Goal: Information Seeking & Learning: Check status

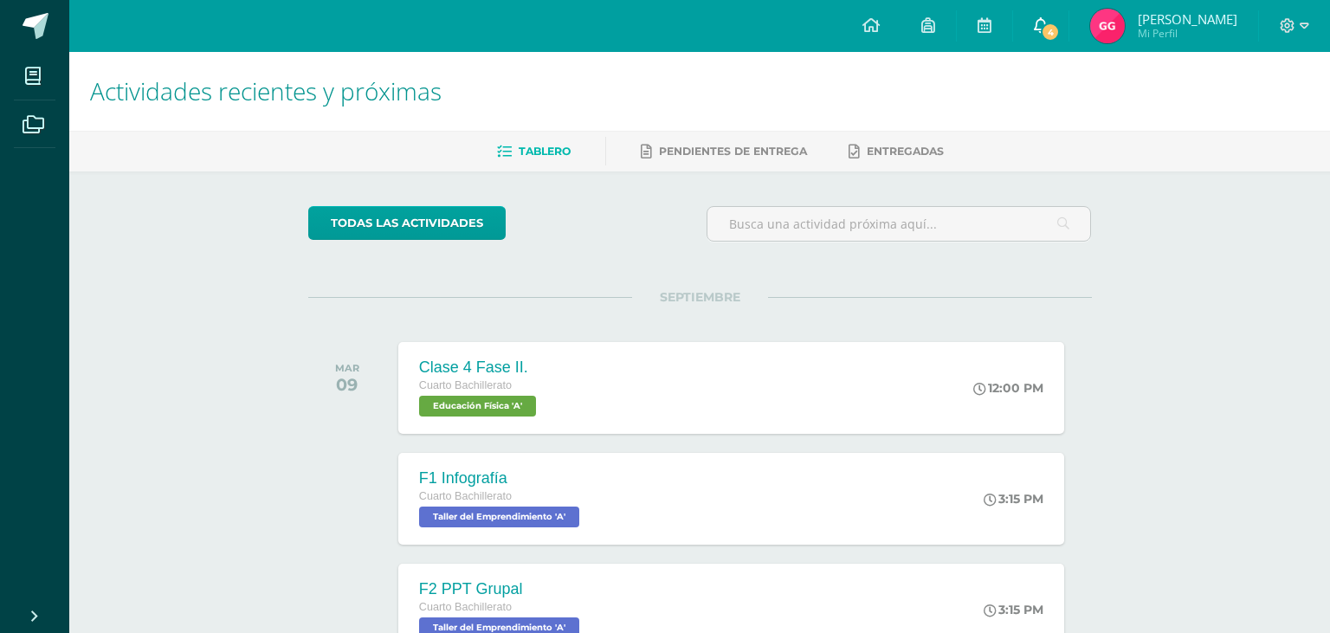
click at [1035, 23] on icon at bounding box center [1041, 25] width 14 height 16
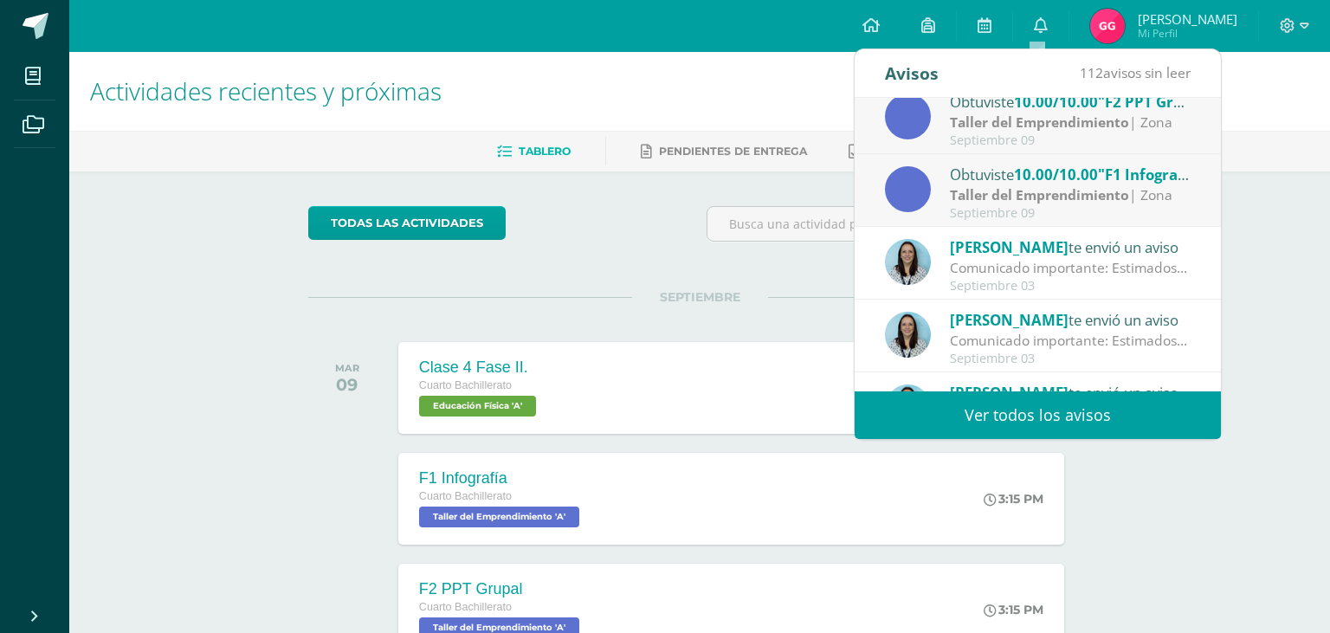
scroll to position [164, 0]
click at [868, 18] on icon at bounding box center [870, 25] width 17 height 16
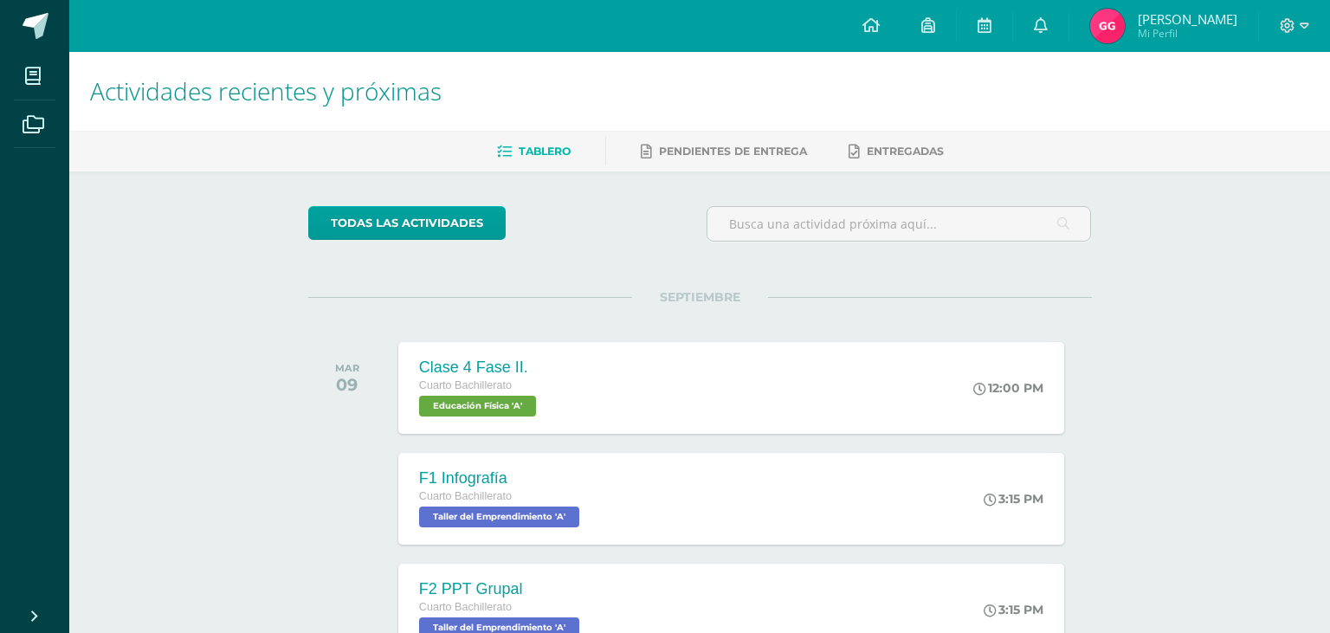
click at [1109, 19] on img at bounding box center [1107, 26] width 35 height 35
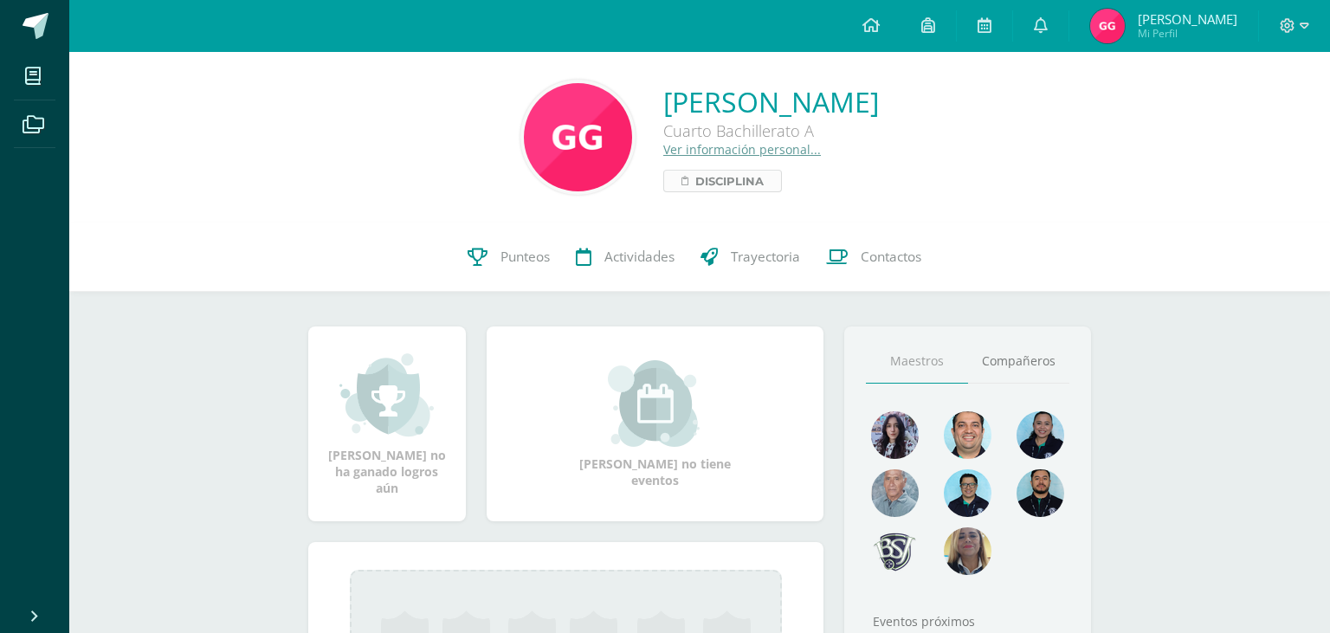
click at [695, 182] on span "Disciplina" at bounding box center [729, 181] width 68 height 21
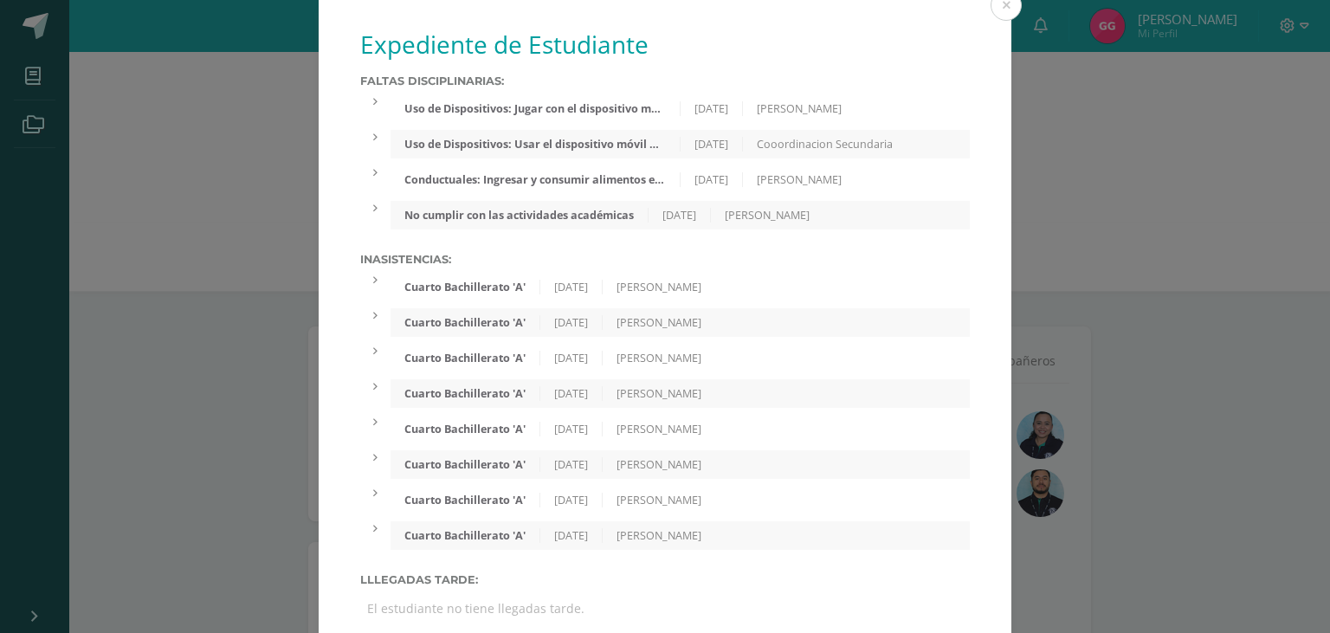
click at [489, 187] on div "Conductuales: Ingresar y consumir alimentos en lugares no autorizados." at bounding box center [534, 179] width 289 height 15
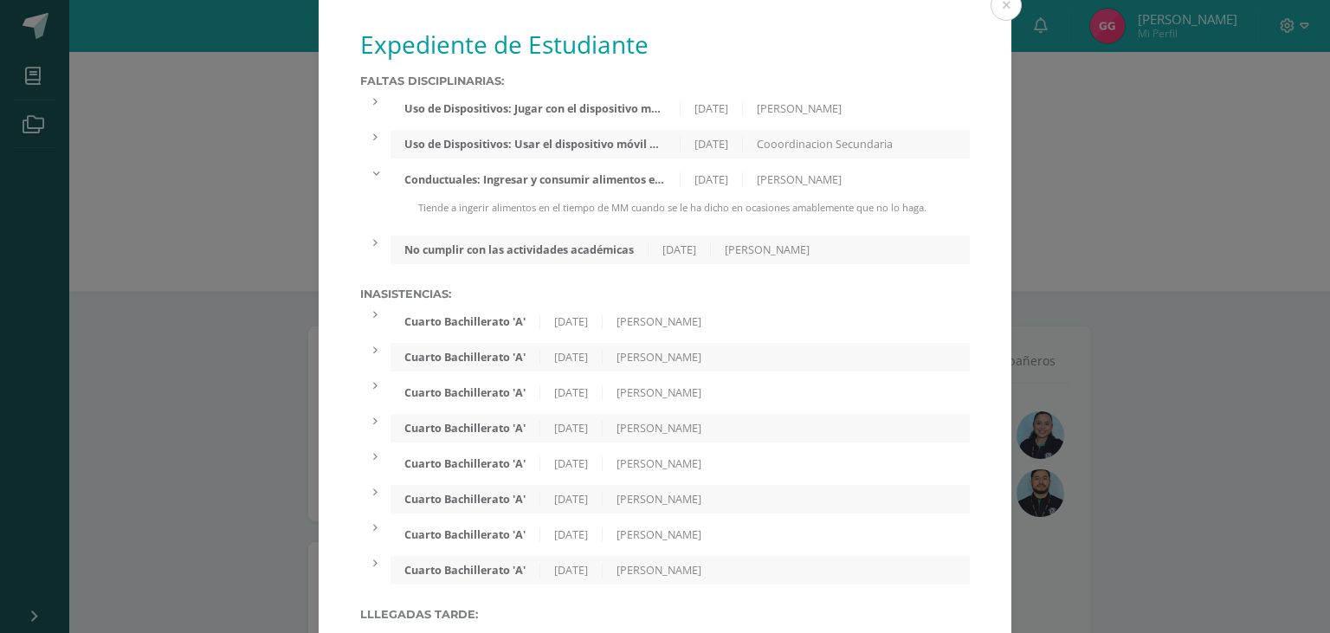
click at [627, 99] on div "Uso de Dispositivos: Jugar con el dispositivo móvil o escuchar música con dicho…" at bounding box center [679, 108] width 579 height 29
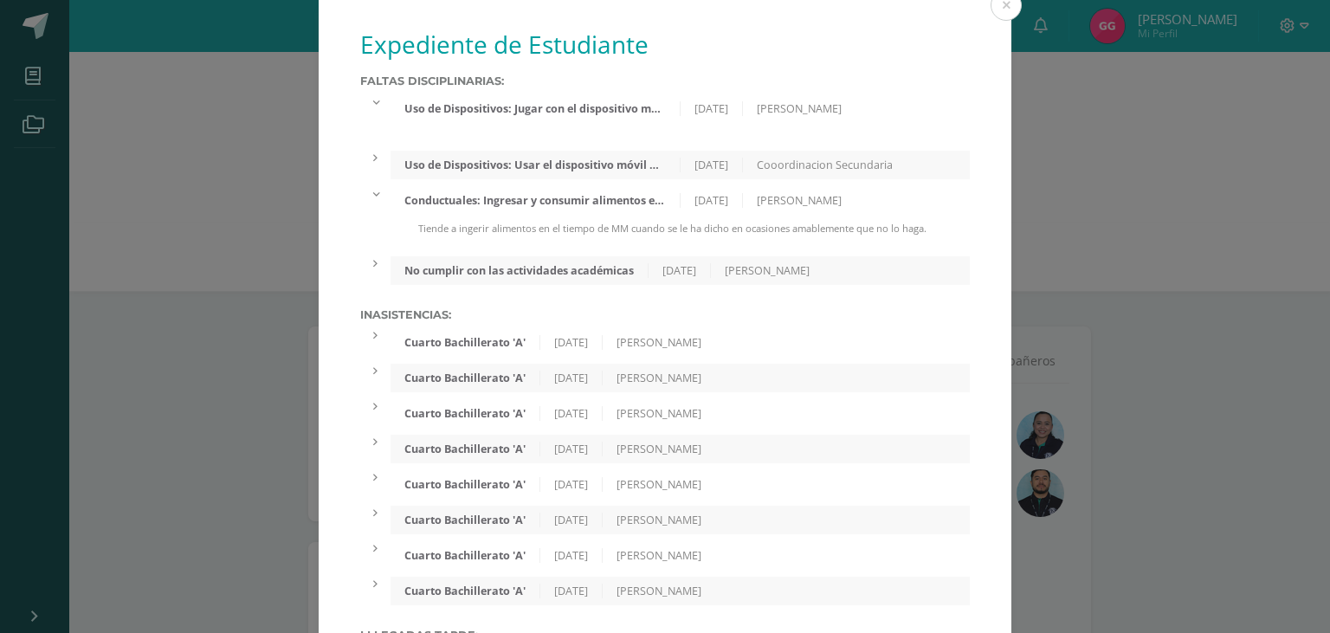
click at [633, 110] on div "Uso de Dispositivos: Jugar con el dispositivo móvil o escuchar música con dicho…" at bounding box center [534, 108] width 289 height 15
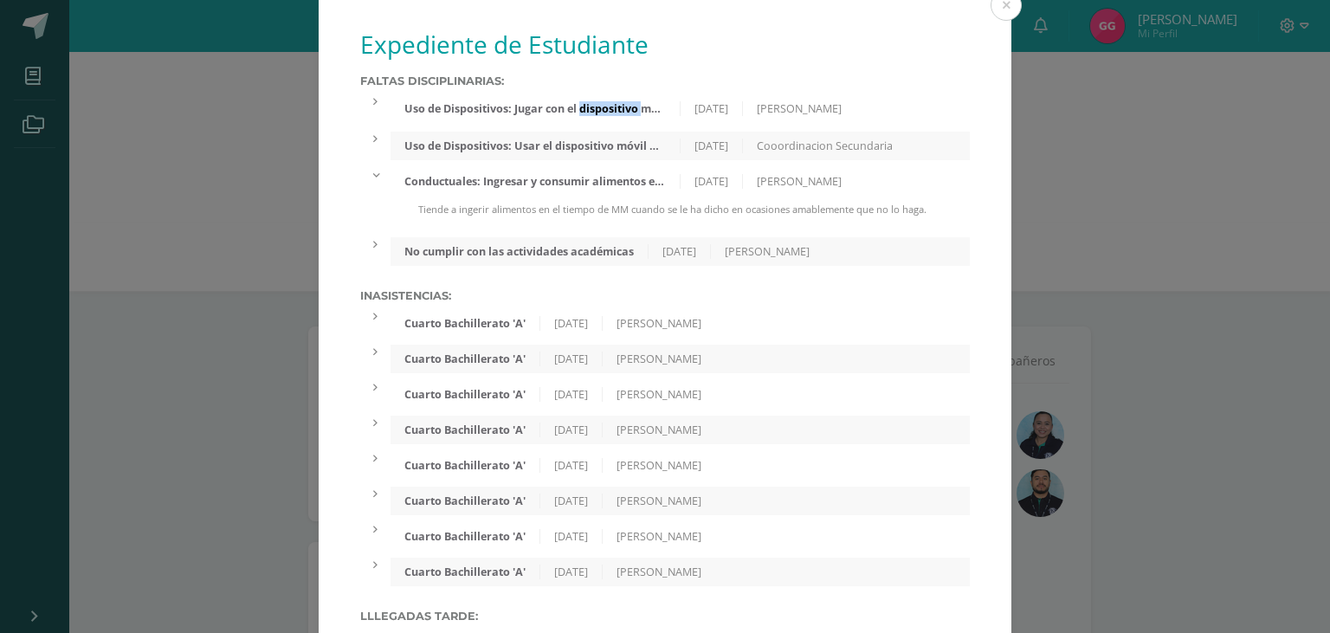
click at [633, 110] on div "Uso de Dispositivos: Jugar con el dispositivo móvil o escuchar música con dicho…" at bounding box center [534, 108] width 289 height 15
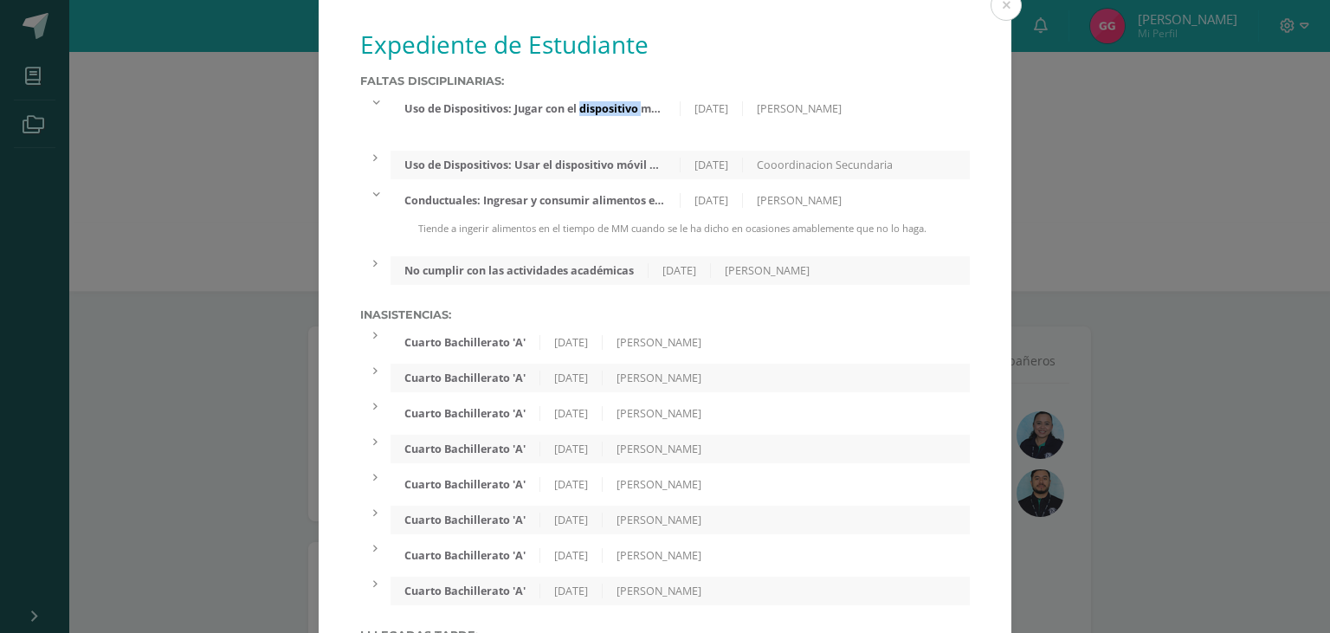
click at [635, 112] on div "Uso de Dispositivos: Jugar con el dispositivo móvil o escuchar música con dicho…" at bounding box center [534, 108] width 289 height 15
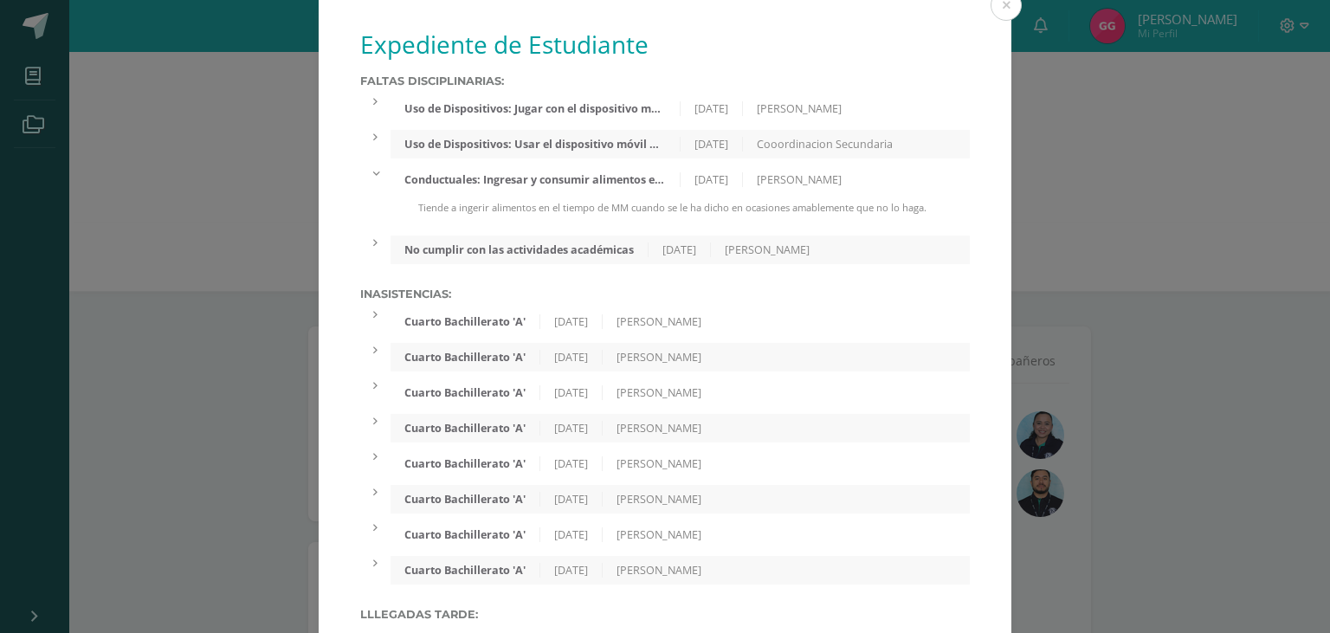
click at [718, 106] on div "28/08/2025" at bounding box center [711, 108] width 62 height 15
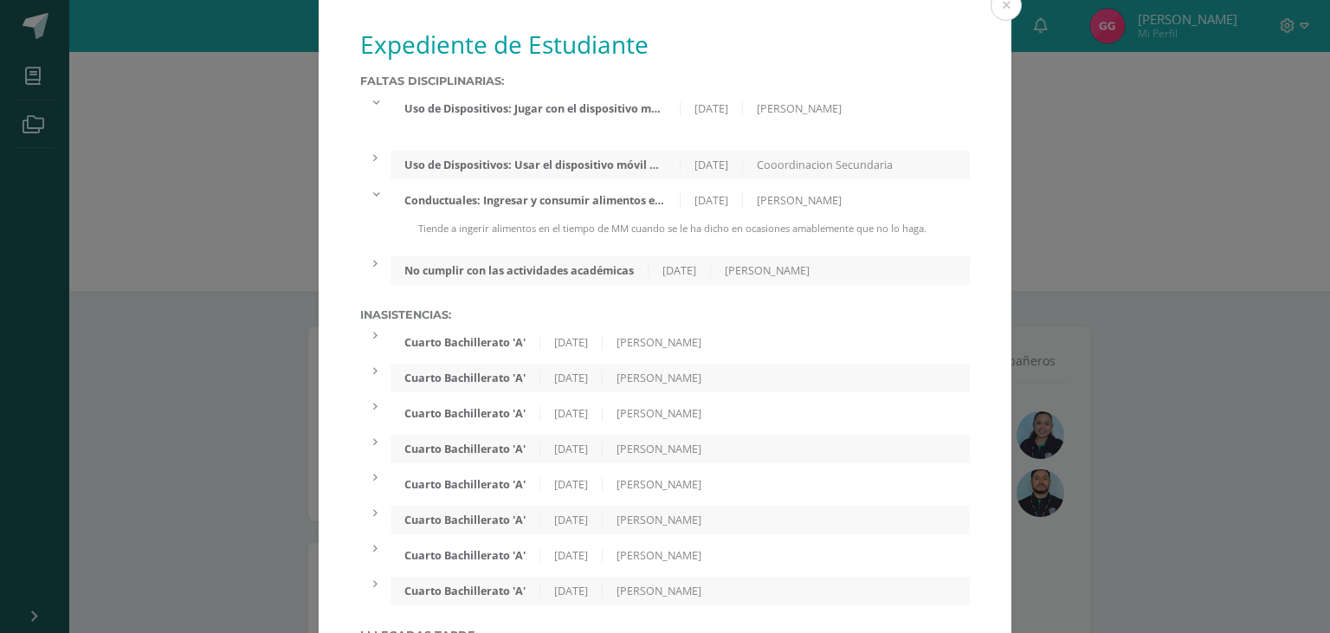
click at [789, 106] on div "Pablo Santisteban" at bounding box center [799, 108] width 113 height 15
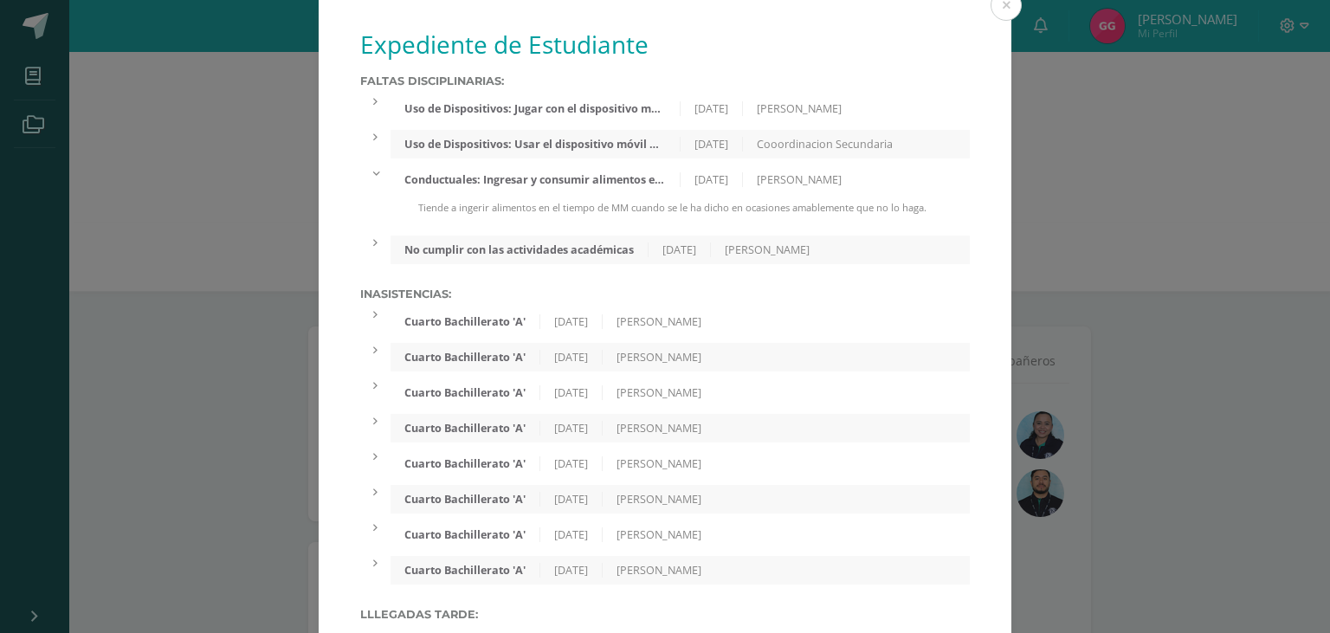
click at [785, 104] on div "Pablo Santisteban" at bounding box center [799, 108] width 113 height 15
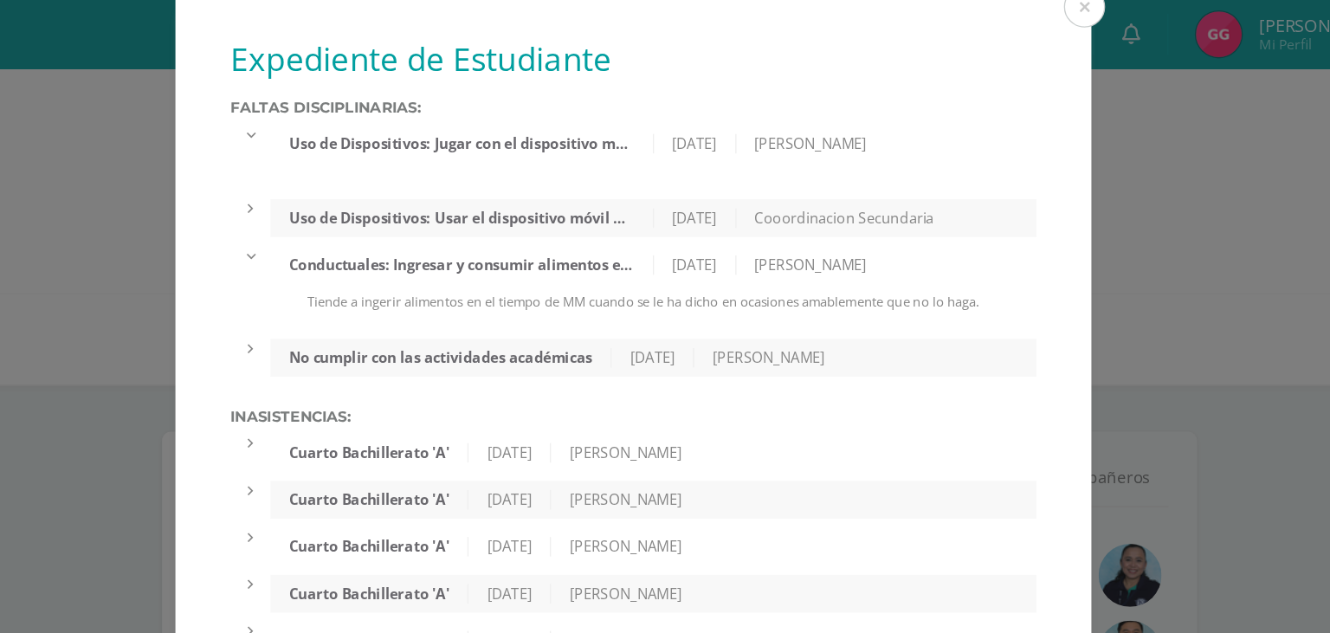
click at [931, 161] on div "Uso de Dispositivos: Usar el dispositivo móvil dentro del aula de clases sin la…" at bounding box center [679, 165] width 579 height 29
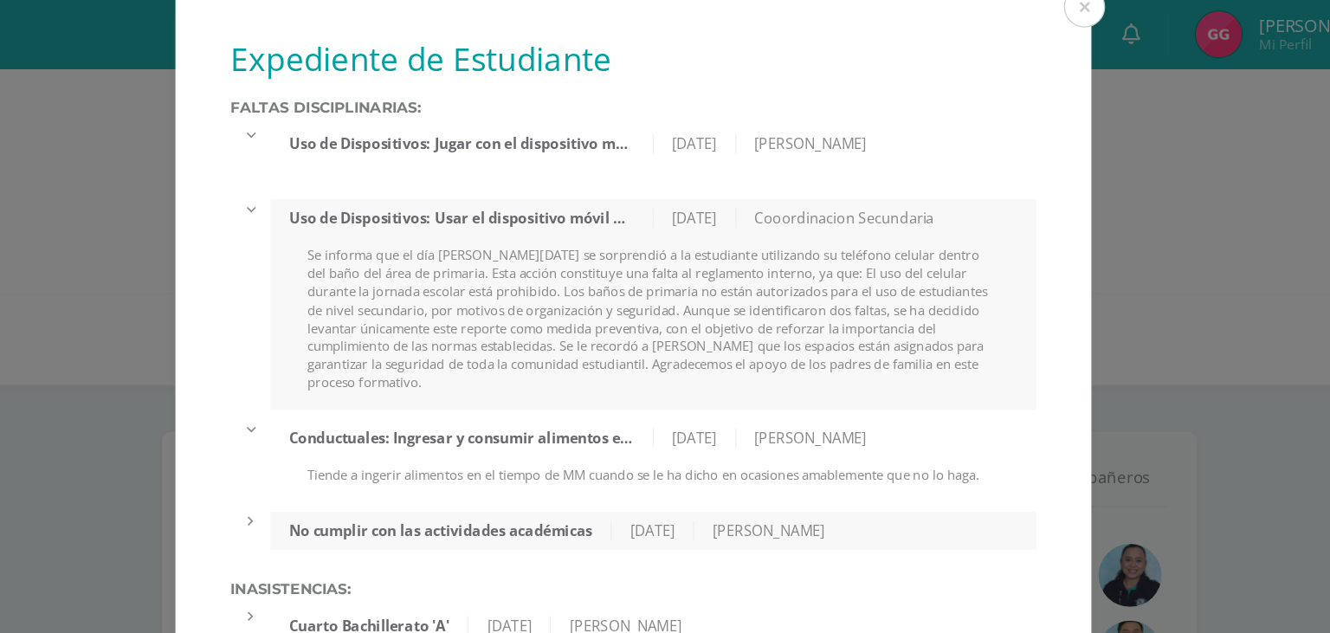
click at [828, 114] on div "Pablo Santisteban" at bounding box center [799, 108] width 113 height 15
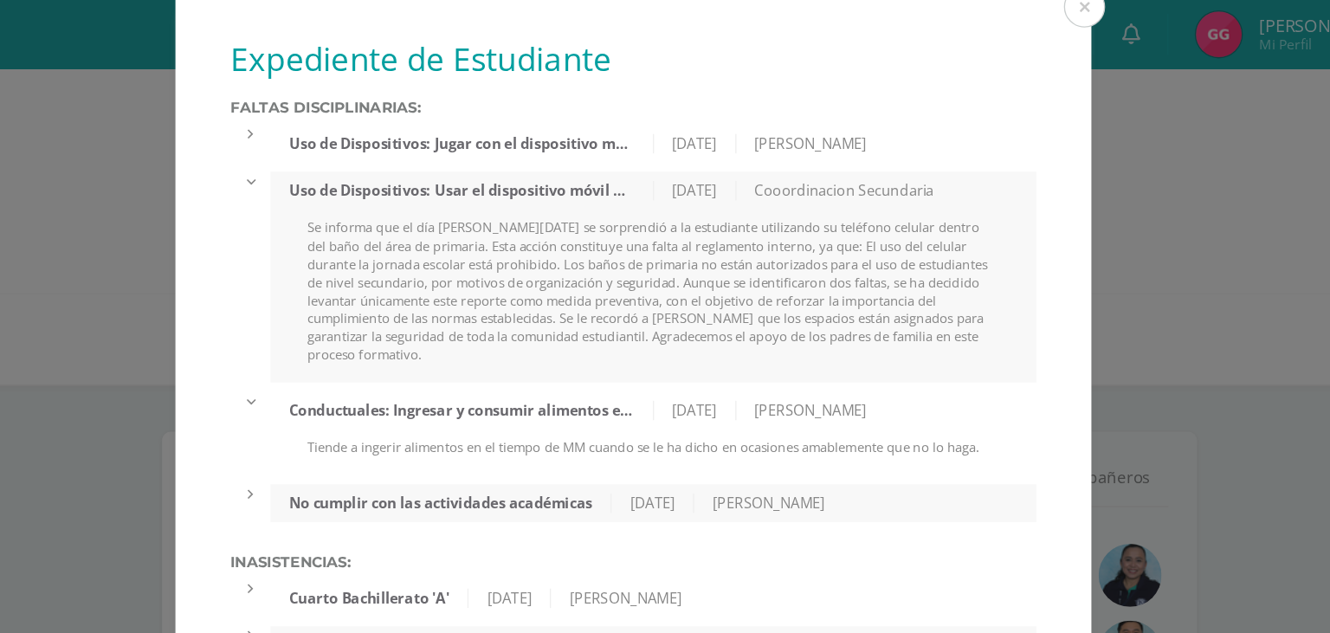
click at [816, 108] on div "Pablo Santisteban" at bounding box center [799, 108] width 113 height 15
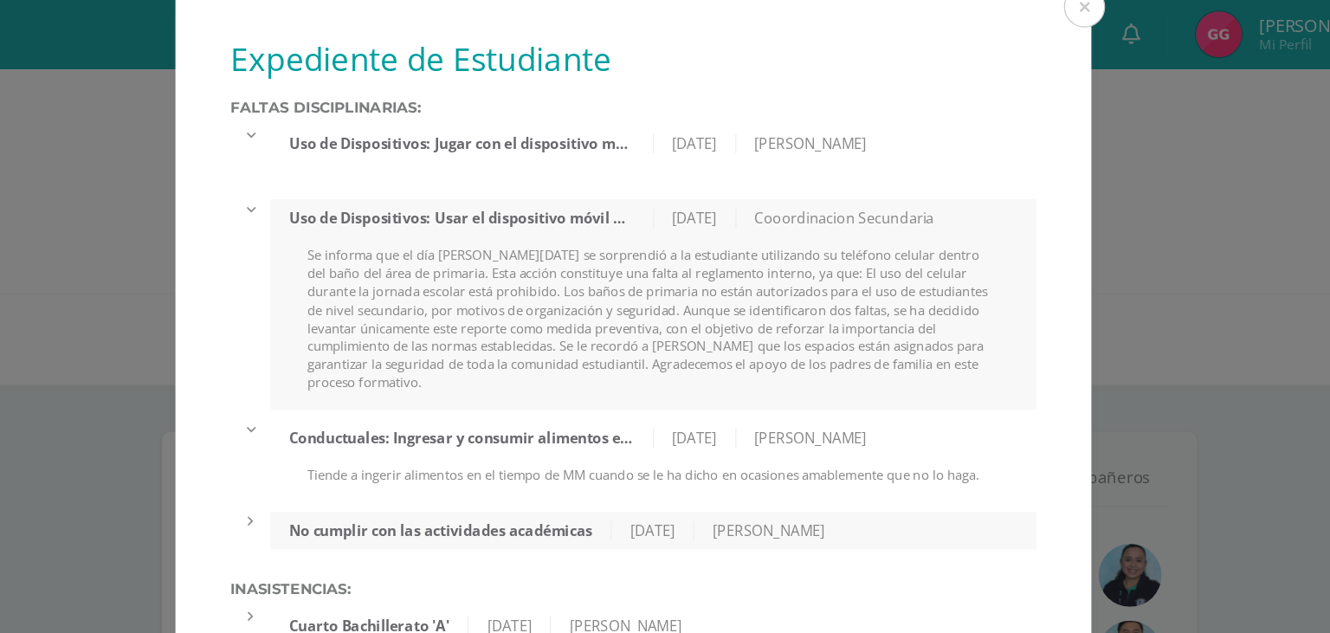
click at [718, 102] on div "28/08/2025" at bounding box center [711, 108] width 62 height 15
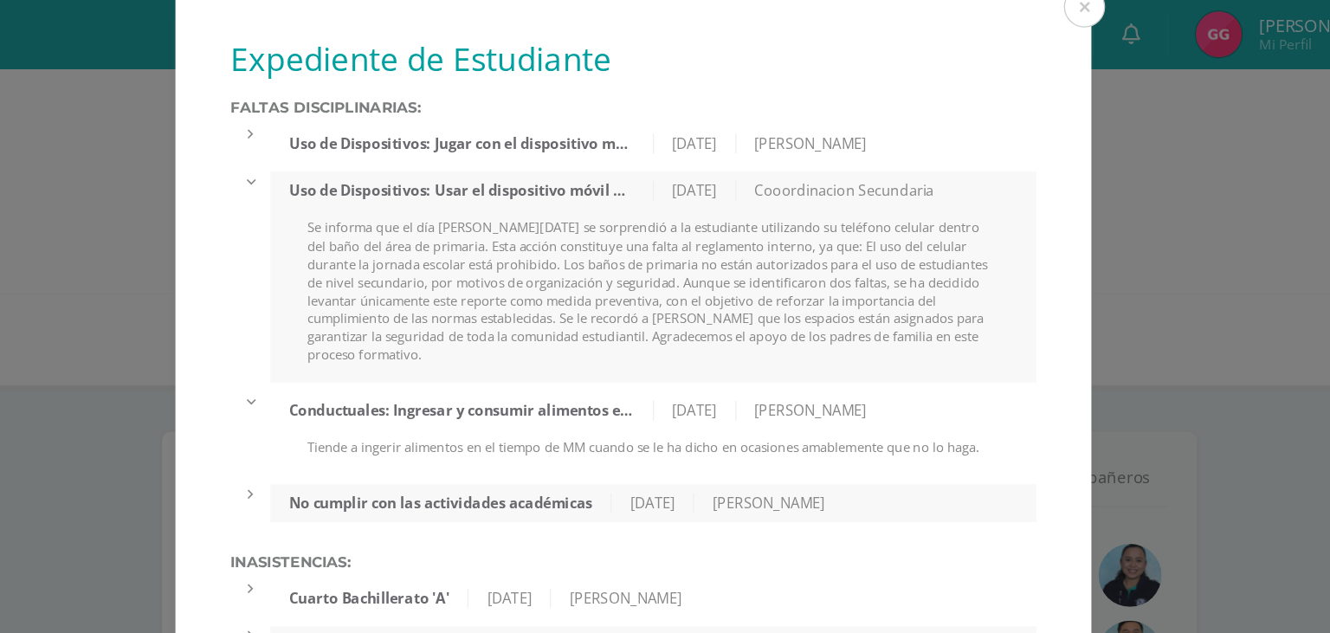
click at [803, 112] on div "Pablo Santisteban" at bounding box center [799, 108] width 113 height 15
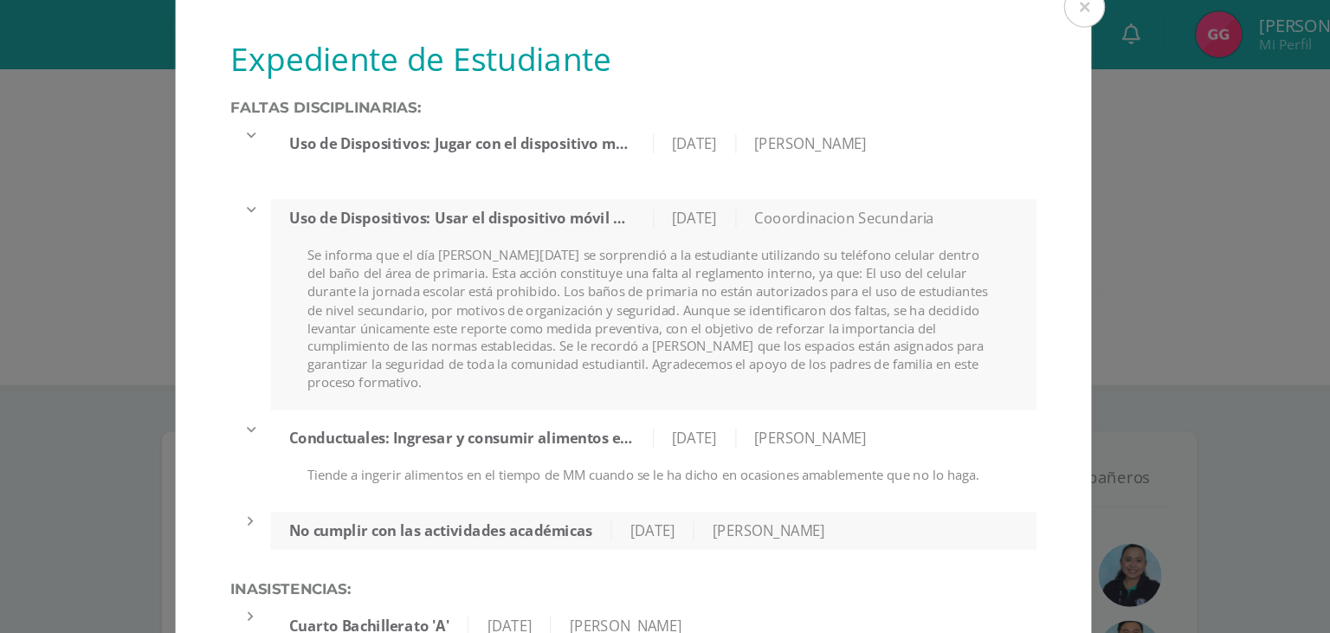
click at [760, 394] on div "Raúl Martínez" at bounding box center [767, 401] width 113 height 15
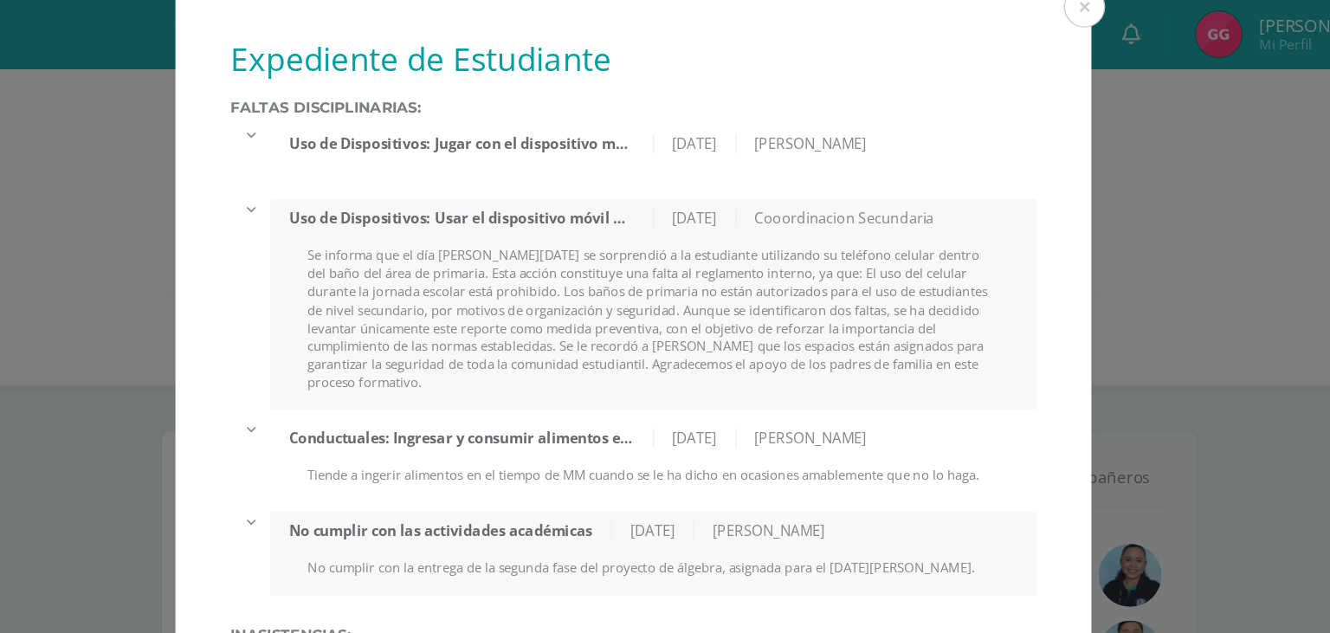
click at [828, 104] on div "Pablo Santisteban" at bounding box center [799, 108] width 113 height 15
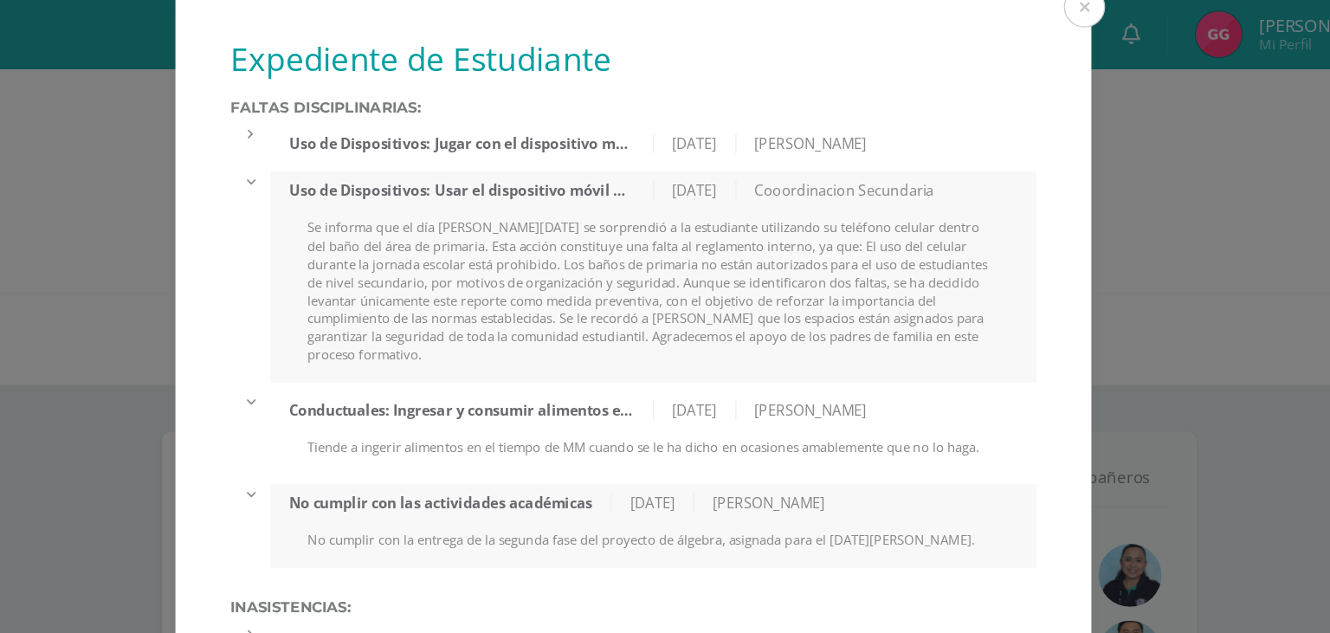
click at [828, 104] on div "Pablo Santisteban" at bounding box center [799, 108] width 113 height 15
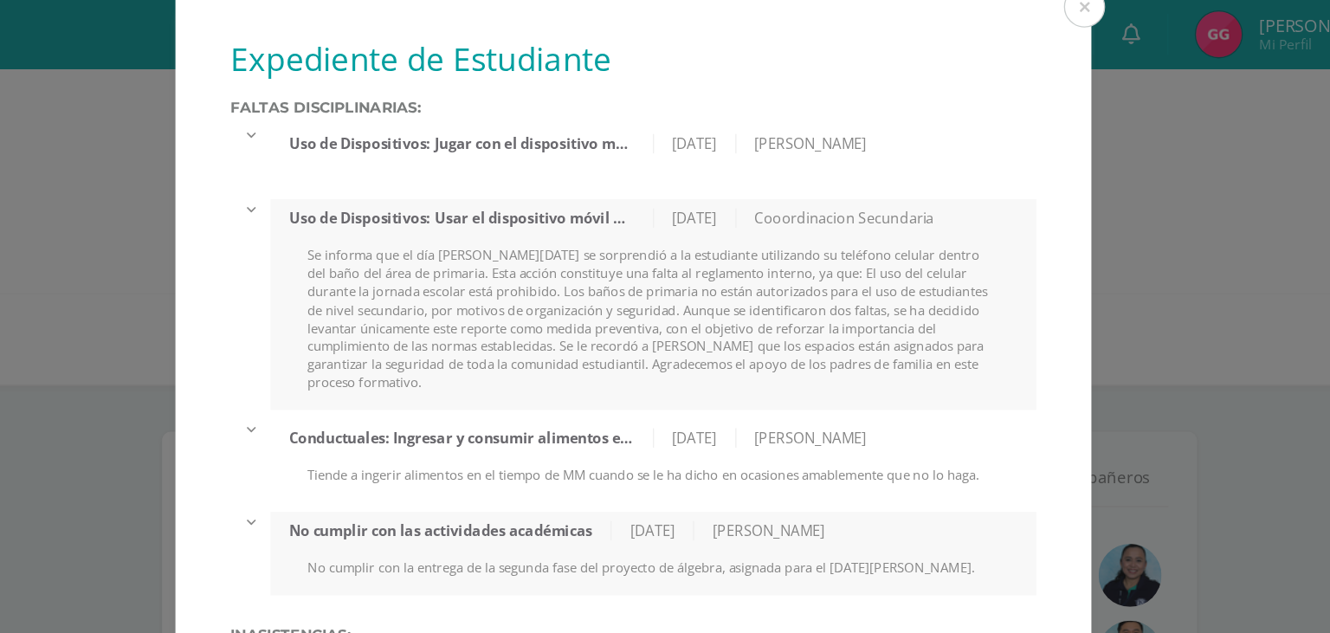
click at [820, 209] on div "Se informa que el día de hoy se sorprendió a la estudiante utilizando su teléfo…" at bounding box center [679, 248] width 579 height 124
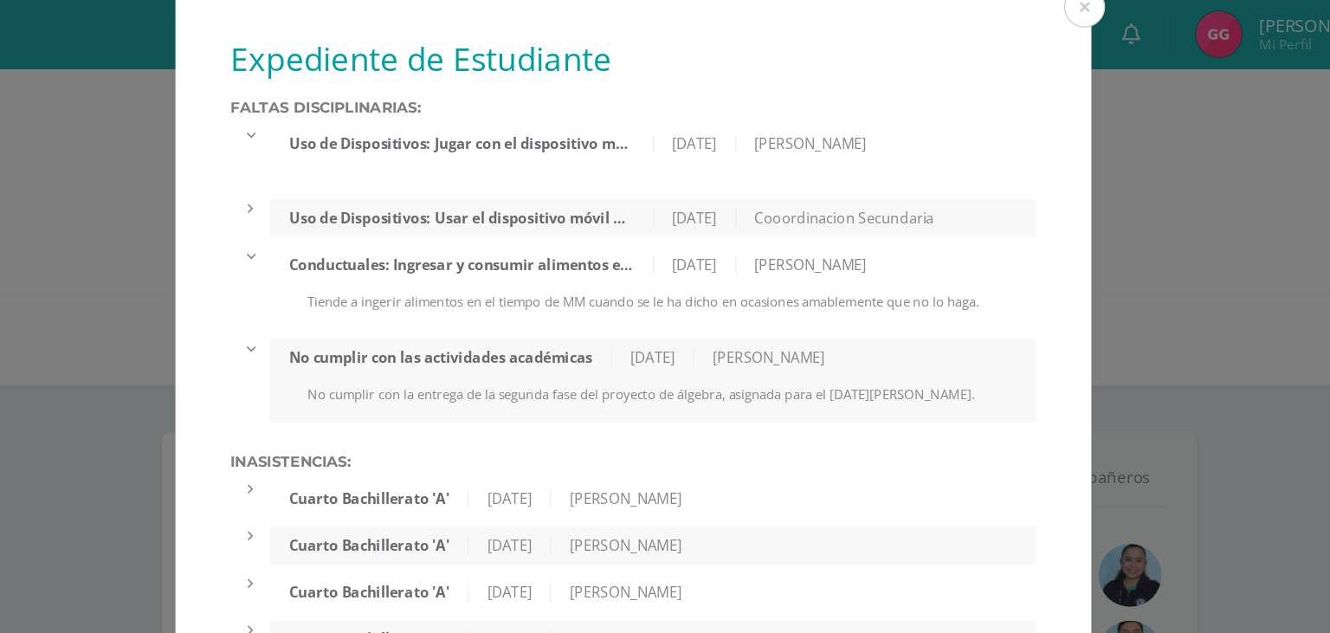
click at [768, 297] on div "No cumplir con la entrega de la segunda fase del proyecto de álgebra, asignada …" at bounding box center [679, 306] width 579 height 28
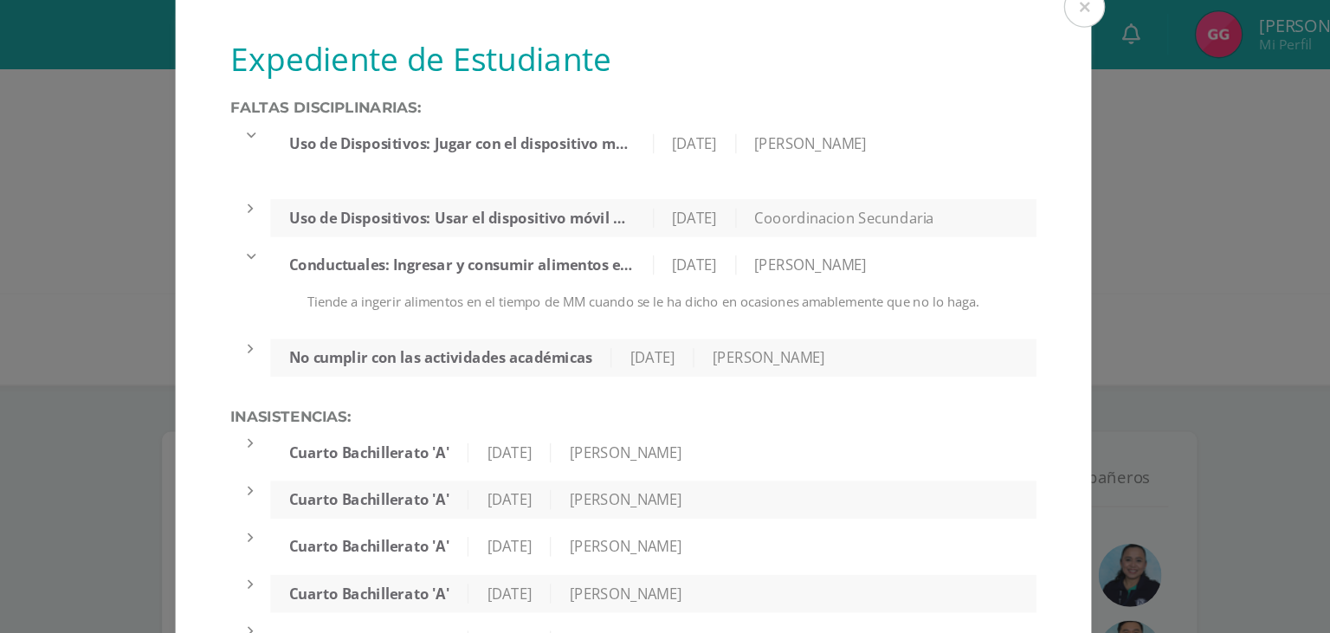
scroll to position [47, 0]
